Goal: Transaction & Acquisition: Purchase product/service

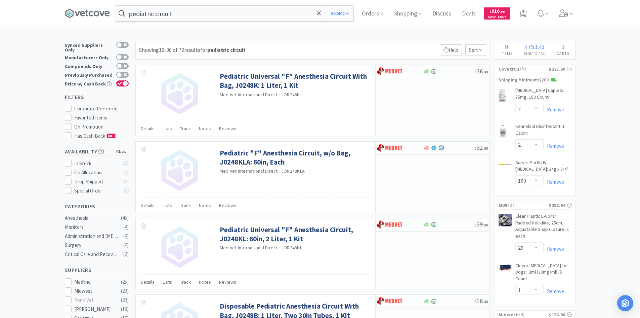
select select "2"
select select "100"
select select "20"
select select "1"
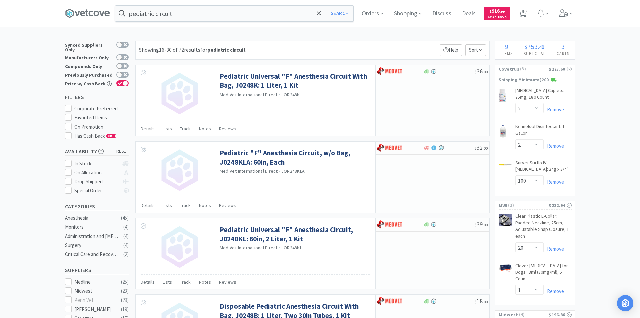
select select "2"
select select "20"
select select "6"
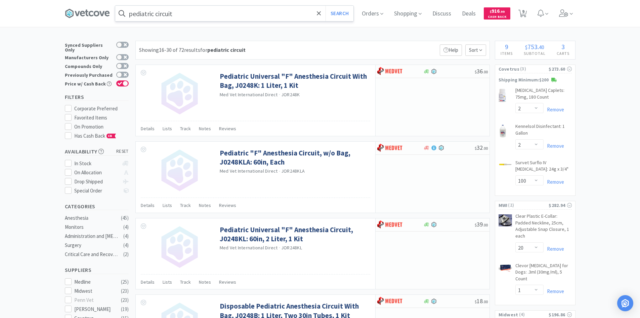
click at [196, 13] on input "pediatric circuit" at bounding box center [234, 13] width 238 height 15
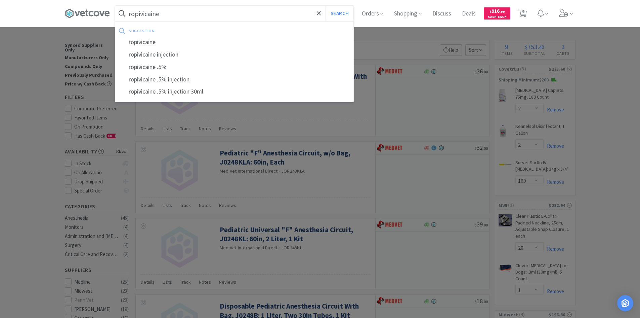
type input "ropivicaine"
click at [326, 6] on button "Search" at bounding box center [340, 13] width 28 height 15
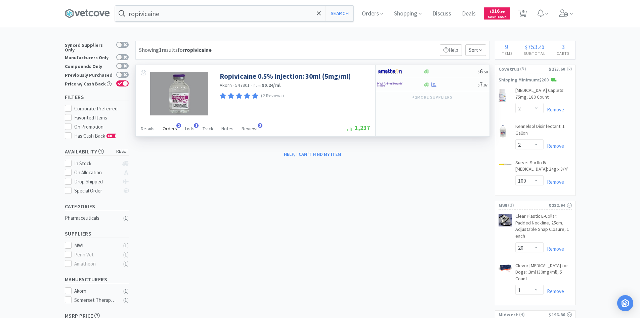
click at [171, 129] on span "Orders" at bounding box center [170, 128] width 14 height 6
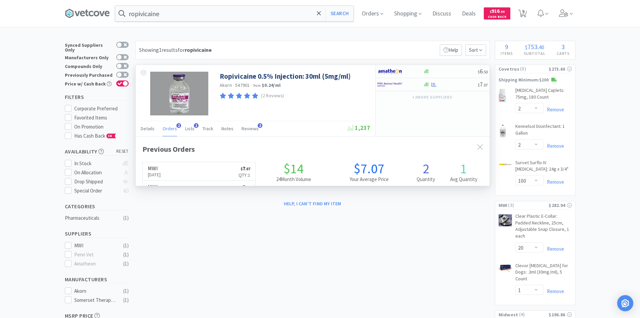
scroll to position [174, 354]
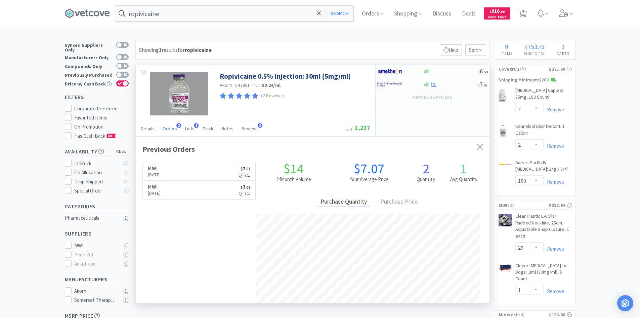
click at [171, 129] on span "Orders" at bounding box center [170, 128] width 14 height 6
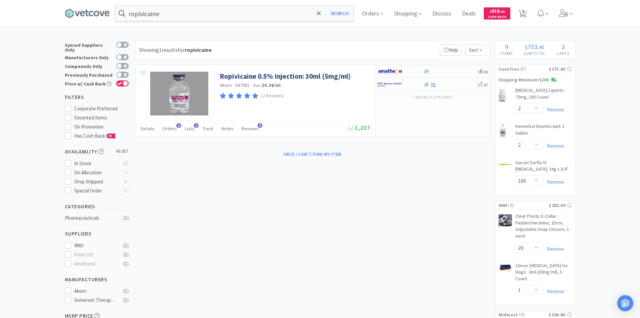
click at [228, 35] on div "ropivicaine Search Orders Shopping Discuss Discuss Deals Deals $ 916 . 99 Cash …" at bounding box center [320, 244] width 640 height 489
click at [256, 63] on div "Showing 1 results for ropivicaine Filters Help Sort Ropivicaine 0.5% Injection:…" at bounding box center [311, 100] width 358 height 119
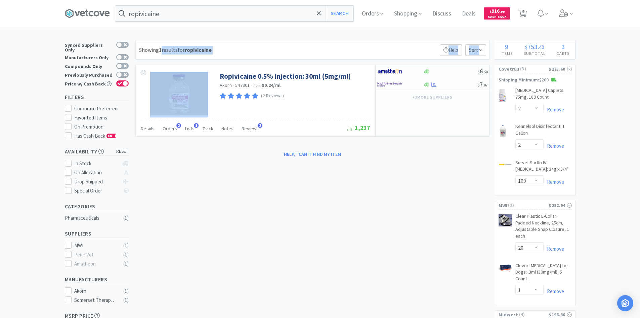
drag, startPoint x: 256, startPoint y: 63, endPoint x: 161, endPoint y: 48, distance: 96.7
click at [161, 48] on div "Showing 1 results for ropivicaine Filters Help Sort Ropivicaine 0.5% Injection:…" at bounding box center [311, 100] width 358 height 119
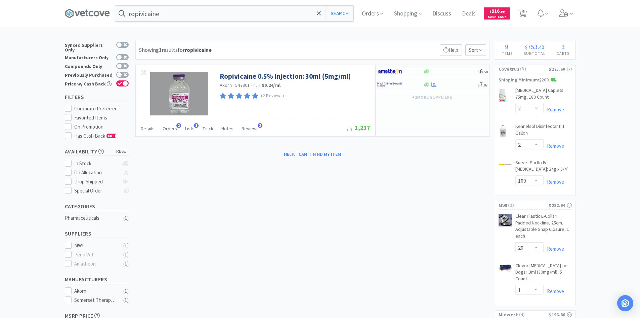
click at [161, 35] on div "ropivicaine Search Orders Shopping Discuss Discuss Deals Deals $ 916 . 99 Cash …" at bounding box center [320, 244] width 640 height 489
click at [246, 51] on div "Showing 1 results for ropivicaine Filters Help Sort" at bounding box center [312, 50] width 355 height 19
click at [255, 62] on div "Showing 1 results for ropivicaine Filters Help Sort Ropivicaine 0.5% Injection:…" at bounding box center [311, 100] width 358 height 119
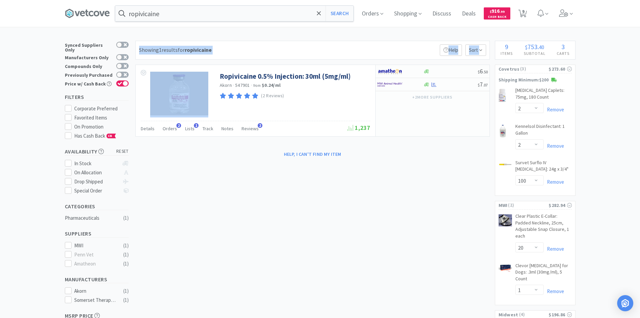
drag, startPoint x: 253, startPoint y: 62, endPoint x: 138, endPoint y: 43, distance: 116.8
click at [138, 43] on div "Showing 1 results for ropivicaine Filters Help Sort Ropivicaine 0.5% Injection:…" at bounding box center [311, 100] width 358 height 119
click at [150, 31] on div "ropivicaine Search Orders Shopping Discuss Discuss Deals Deals $ 916 . 99 Cash …" at bounding box center [320, 244] width 640 height 489
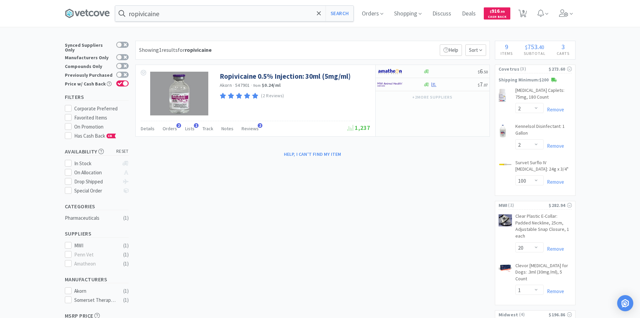
click at [258, 53] on div "Showing 1 results for ropivicaine Filters Help Sort" at bounding box center [312, 50] width 355 height 19
drag, startPoint x: 288, startPoint y: 57, endPoint x: 213, endPoint y: 51, distance: 75.5
click at [213, 51] on div "Showing 1 results for ropivicaine Filters Help Sort" at bounding box center [312, 50] width 355 height 19
click at [229, 48] on div "Showing 1 results for ropivicaine Filters Help Sort" at bounding box center [312, 50] width 355 height 19
click at [231, 48] on div "Showing 1 results for ropivicaine Filters Help Sort" at bounding box center [312, 50] width 355 height 19
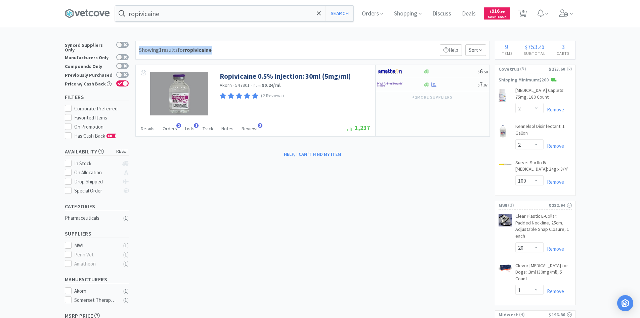
drag, startPoint x: 231, startPoint y: 48, endPoint x: 139, endPoint y: 40, distance: 91.9
click at [139, 40] on div "ropivicaine Search Orders Shopping Discuss Discuss Deals Deals $ 916 . 99 Cash …" at bounding box center [320, 244] width 640 height 489
click at [140, 37] on div "ropivicaine Search Orders Shopping Discuss Discuss Deals Deals $ 916 . 99 Cash …" at bounding box center [320, 244] width 640 height 489
drag, startPoint x: 230, startPoint y: 53, endPoint x: 140, endPoint y: 50, distance: 89.8
click at [140, 50] on div "Showing 1 results for ropivicaine Filters Help Sort" at bounding box center [312, 50] width 355 height 19
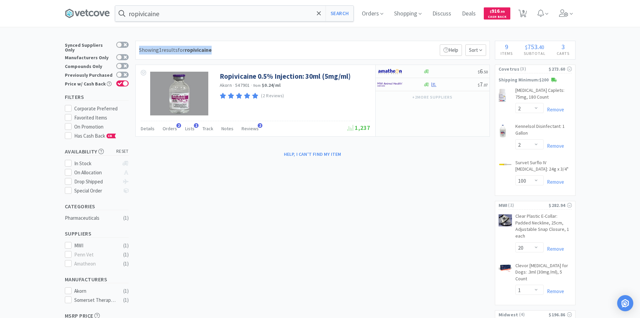
click at [140, 47] on div "Showing 1 results for ropivicaine" at bounding box center [175, 50] width 73 height 9
click at [142, 44] on div "Showing 1 results for ropivicaine Filters Help Sort" at bounding box center [312, 50] width 355 height 19
click at [225, 51] on div "Showing 1 results for ropivicaine Filters Help Sort" at bounding box center [312, 50] width 355 height 19
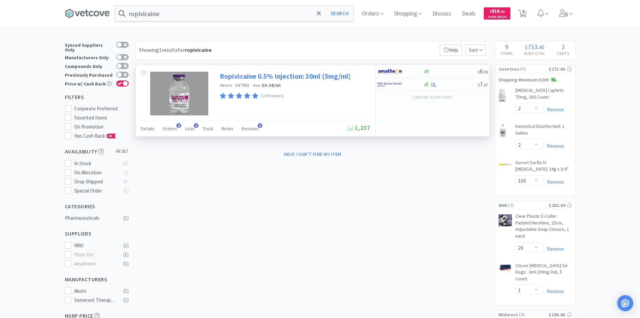
click at [261, 74] on link "Ropivicaine 0.5% Injection: 30ml (5mg/ml)" at bounding box center [285, 76] width 131 height 9
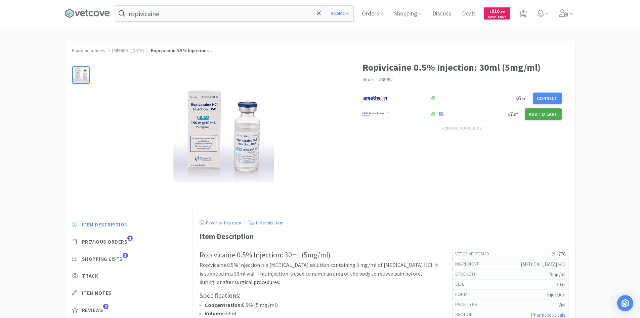
click at [544, 116] on button "Add to Cart" at bounding box center [543, 113] width 37 height 11
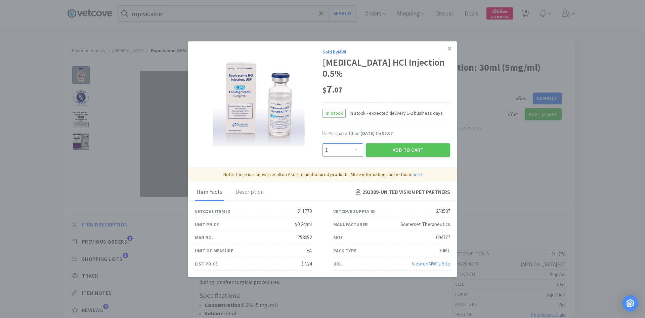
click at [355, 143] on select "Enter Quantity 1 2 3 4 5 6 7 8 9 10 11 12 13 14 15 16 17 18 19 20 Enter Quantity" at bounding box center [343, 149] width 41 height 13
select select "6"
click at [323, 143] on select "Enter Quantity 1 2 3 4 5 6 7 8 9 10 11 12 13 14 15 16 17 18 19 20 Enter Quantity" at bounding box center [343, 149] width 41 height 13
click at [385, 143] on button "Add to Cart" at bounding box center [408, 149] width 84 height 13
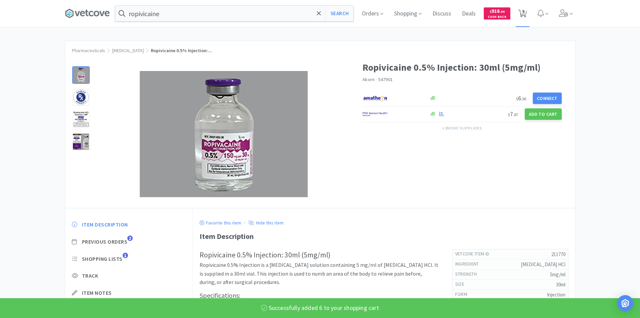
click at [523, 14] on icon at bounding box center [523, 13] width 8 height 7
select select "2"
select select "100"
select select "20"
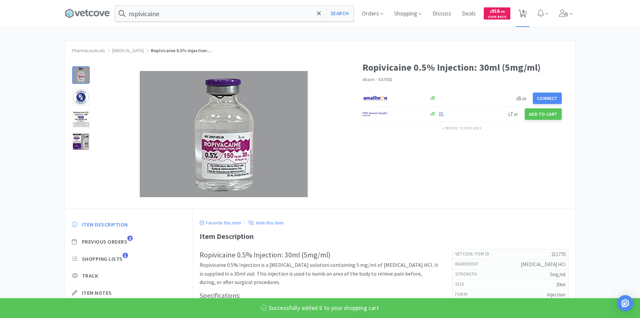
select select "1"
select select "6"
select select "2"
select select "20"
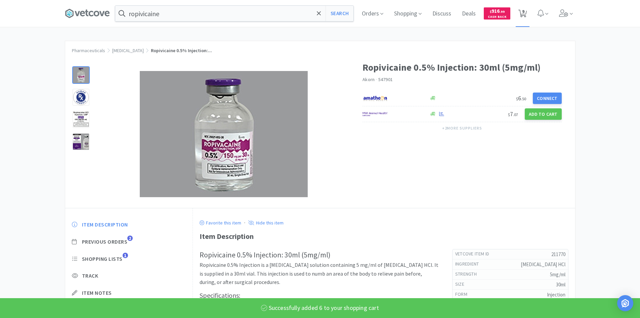
select select "6"
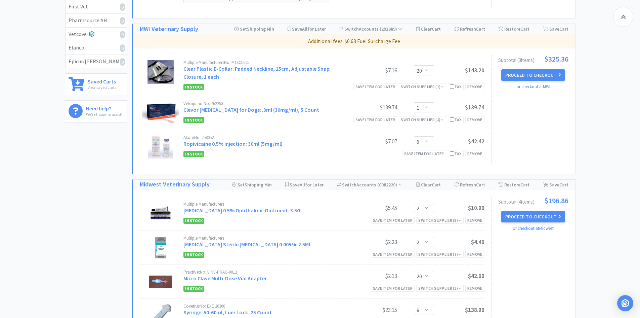
scroll to position [202, 0]
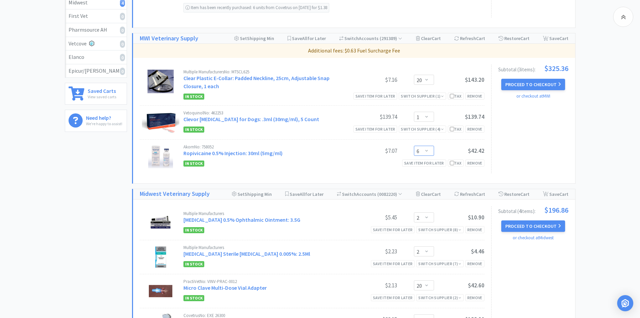
click at [429, 153] on select "Enter Quantity 1 2 3 4 5 6 7 8 9 10 11 12 13 14 15 16 17 18 19 20 Enter Quantity" at bounding box center [424, 151] width 20 height 10
click at [414, 146] on select "Enter Quantity 1 2 3 4 5 6 7 8 9 10 11 12 13 14 15 16 17 18 19 20 Enter Quantity" at bounding box center [424, 151] width 20 height 10
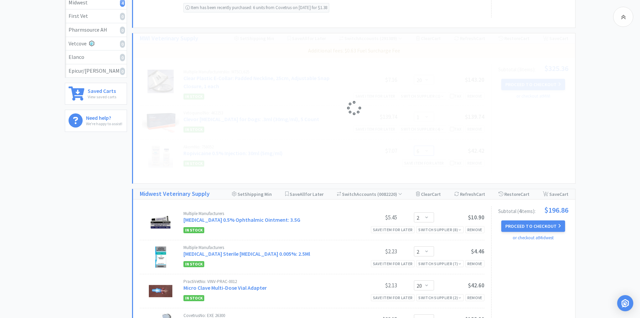
select select "10"
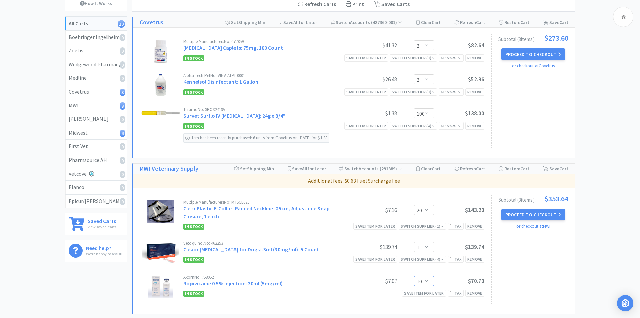
scroll to position [0, 0]
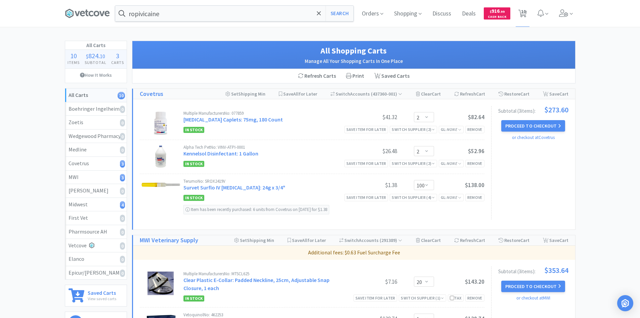
click at [212, 15] on input "ropivicaine" at bounding box center [234, 13] width 238 height 15
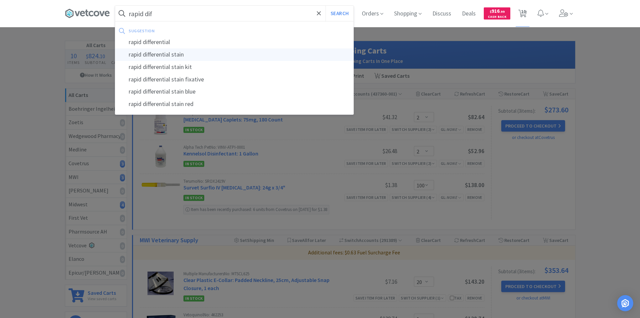
type input "rapid differential stain"
select select "2"
select select "100"
select select "20"
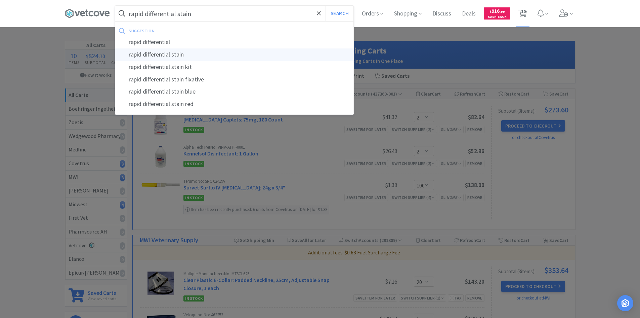
select select "1"
select select "10"
select select "2"
select select "20"
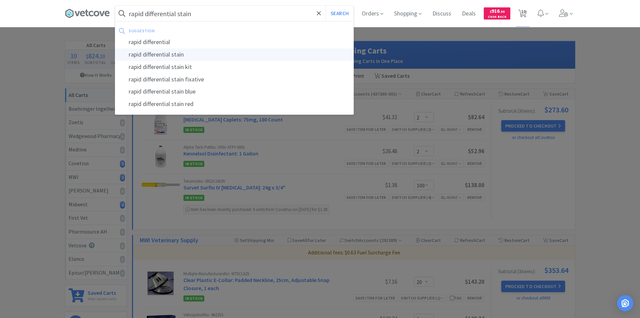
select select "6"
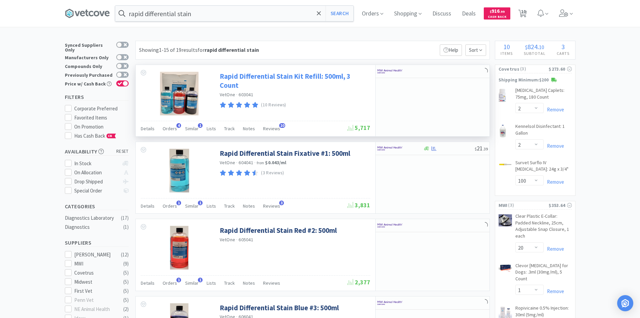
click at [265, 74] on link "Rapid Differential Stain Kit Refill: 500ml, 3 Count" at bounding box center [294, 81] width 149 height 18
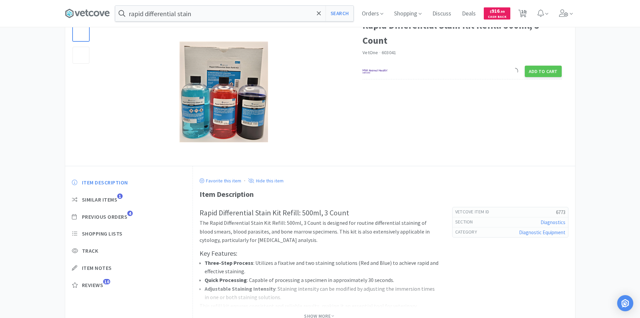
scroll to position [92, 0]
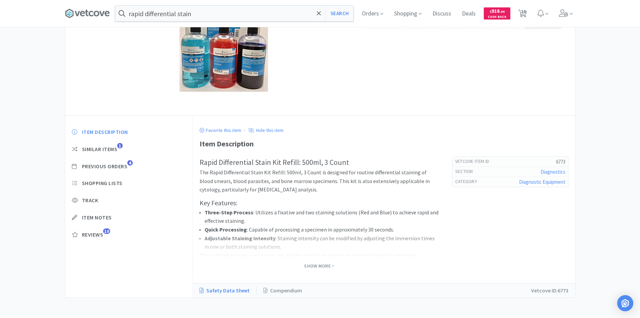
click at [231, 291] on link "Safety Data Sheet" at bounding box center [228, 290] width 57 height 9
click at [195, 21] on div "rapid differential stain Search" at bounding box center [234, 13] width 239 height 16
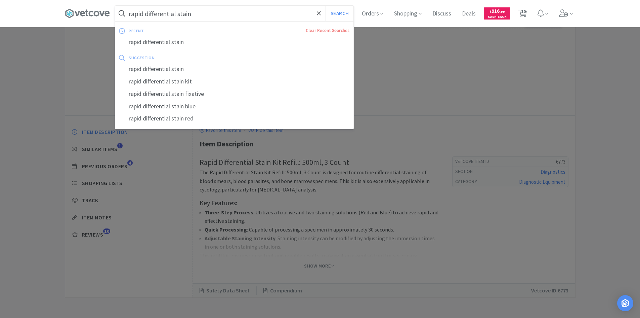
click at [196, 18] on input "rapid differential stain" at bounding box center [234, 13] width 238 height 15
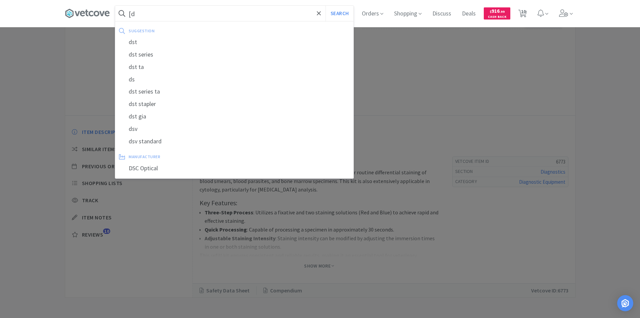
type input "["
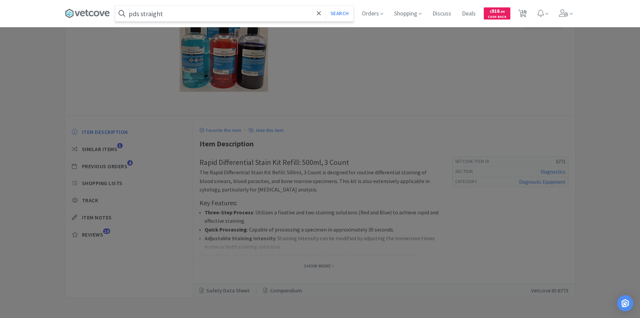
type input "pds straight"
click at [326, 6] on button "Search" at bounding box center [340, 13] width 28 height 15
select select "2"
select select "100"
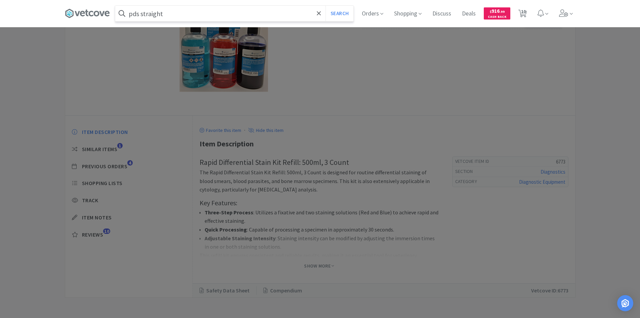
select select "20"
select select "1"
select select "10"
select select "2"
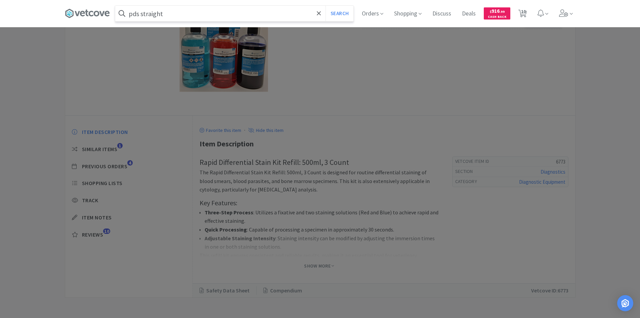
select select "20"
select select "6"
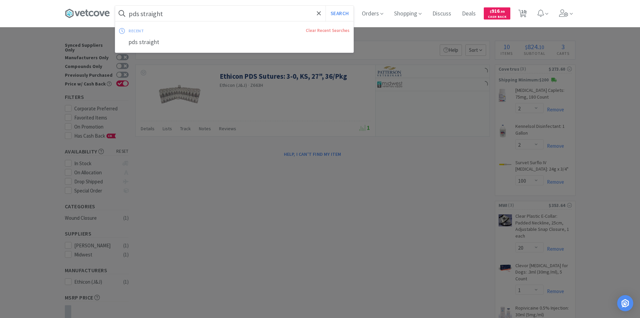
click at [148, 13] on input "pds straight" at bounding box center [234, 13] width 238 height 15
drag, startPoint x: 141, startPoint y: 15, endPoint x: 126, endPoint y: 15, distance: 14.8
click at [126, 15] on form "pds straight Search" at bounding box center [234, 13] width 238 height 15
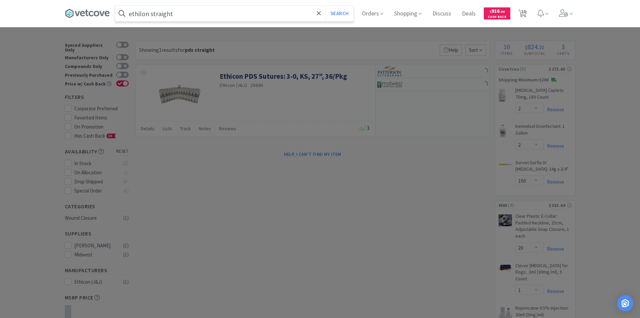
type input "ethilon straight"
click at [326, 6] on button "Search" at bounding box center [340, 13] width 28 height 15
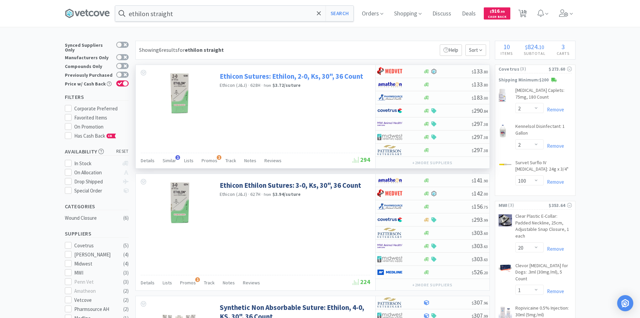
click at [272, 79] on link "Ethicon Sutures: Ethilon, 2-0, Ks, 30", 36 Count" at bounding box center [292, 76] width 144 height 9
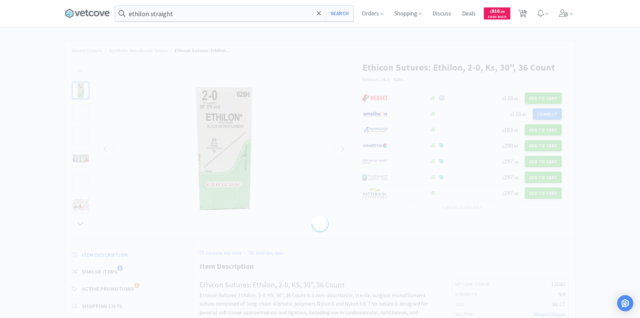
select select "123363"
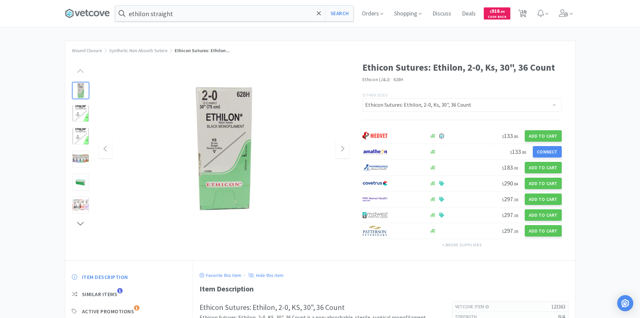
click at [218, 147] on img at bounding box center [224, 149] width 134 height 134
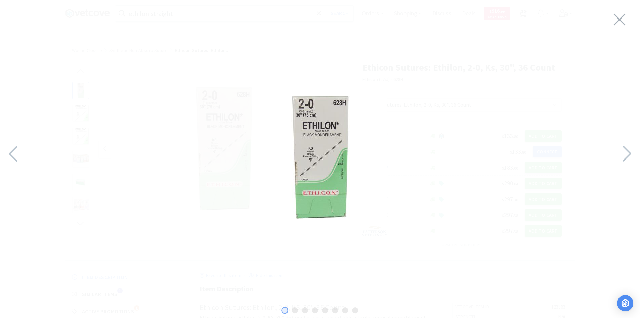
click at [279, 176] on img at bounding box center [320, 157] width 134 height 134
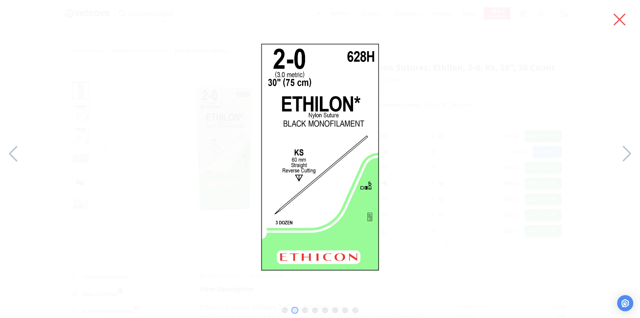
click at [615, 16] on icon at bounding box center [620, 19] width 14 height 19
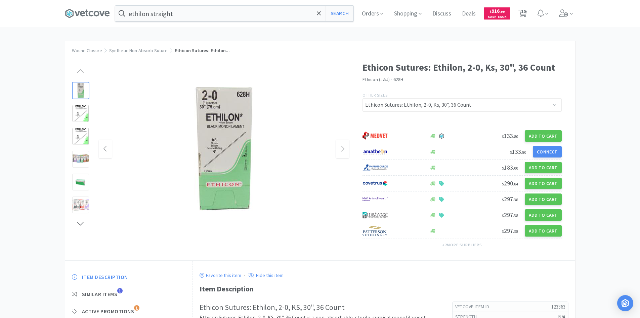
click at [212, 165] on img at bounding box center [224, 149] width 134 height 134
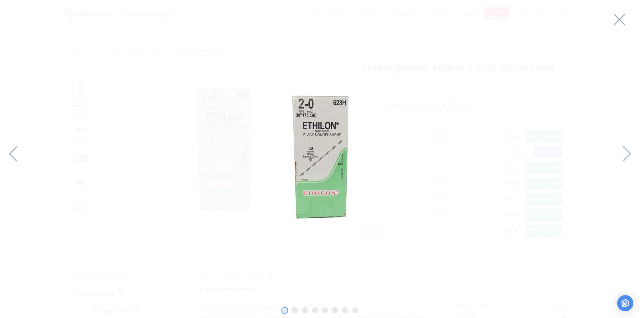
click at [324, 178] on img at bounding box center [320, 157] width 134 height 134
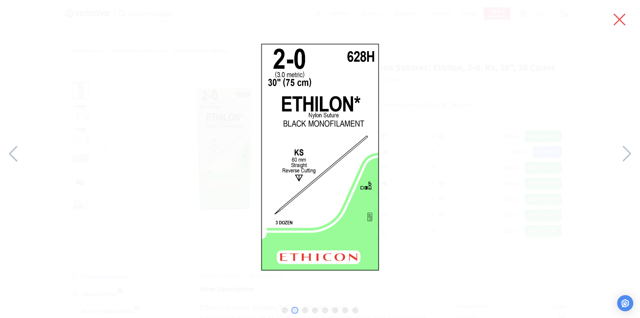
click at [618, 15] on icon at bounding box center [620, 19] width 14 height 19
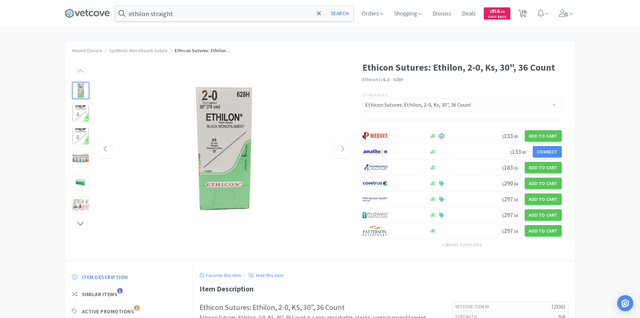
click at [92, 46] on div "Wound Closure Synthetic Non-Absorb Suture Ethicon Sutures: Ethilon..." at bounding box center [320, 47] width 510 height 12
click at [204, 36] on div "ethilon straight Search Orders Shopping Discuss Discuss Deals Deals $ 916 . 99 …" at bounding box center [320, 221] width 640 height 443
